Goal: Book appointment/travel/reservation

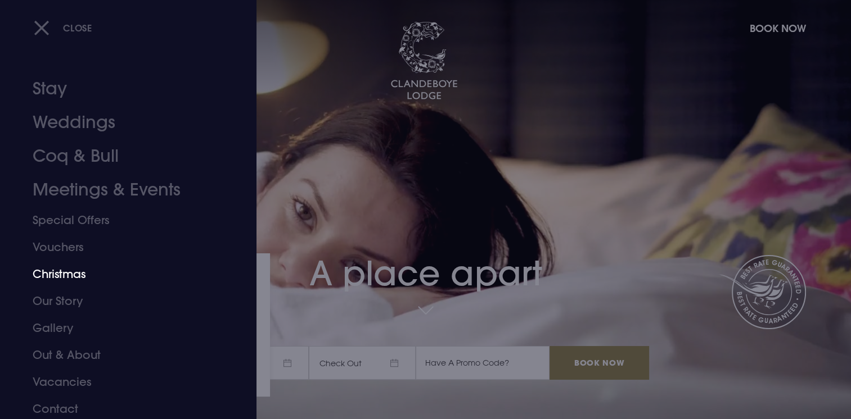
click at [67, 269] on link "Christmas" at bounding box center [122, 274] width 178 height 27
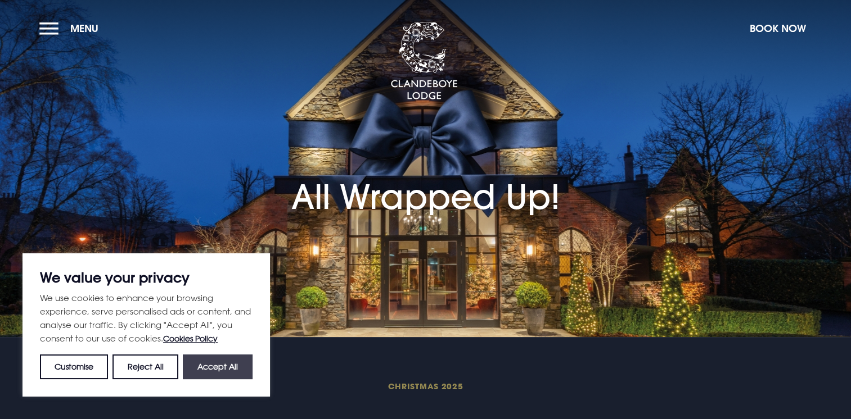
click at [215, 363] on button "Accept All" at bounding box center [218, 367] width 70 height 25
checkbox input "true"
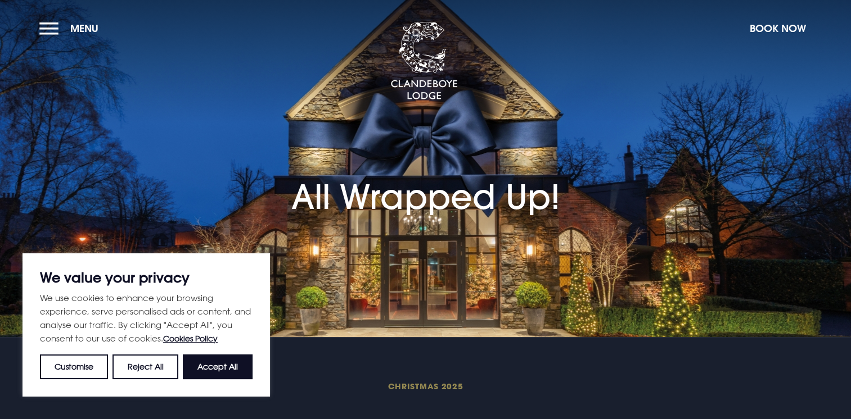
checkbox input "true"
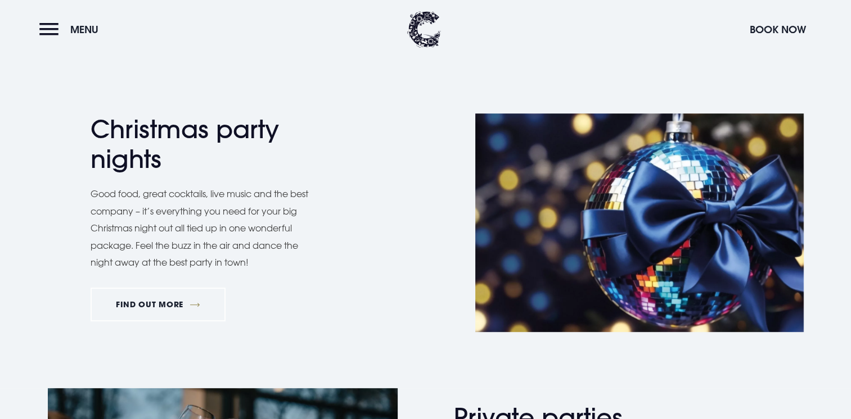
scroll to position [496, 0]
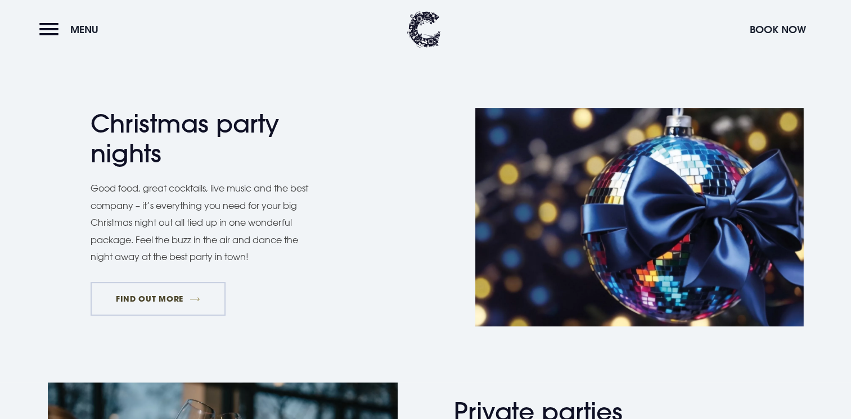
click at [169, 290] on link "FIND OUT MORE" at bounding box center [159, 299] width 136 height 34
